Goal: Information Seeking & Learning: Find specific fact

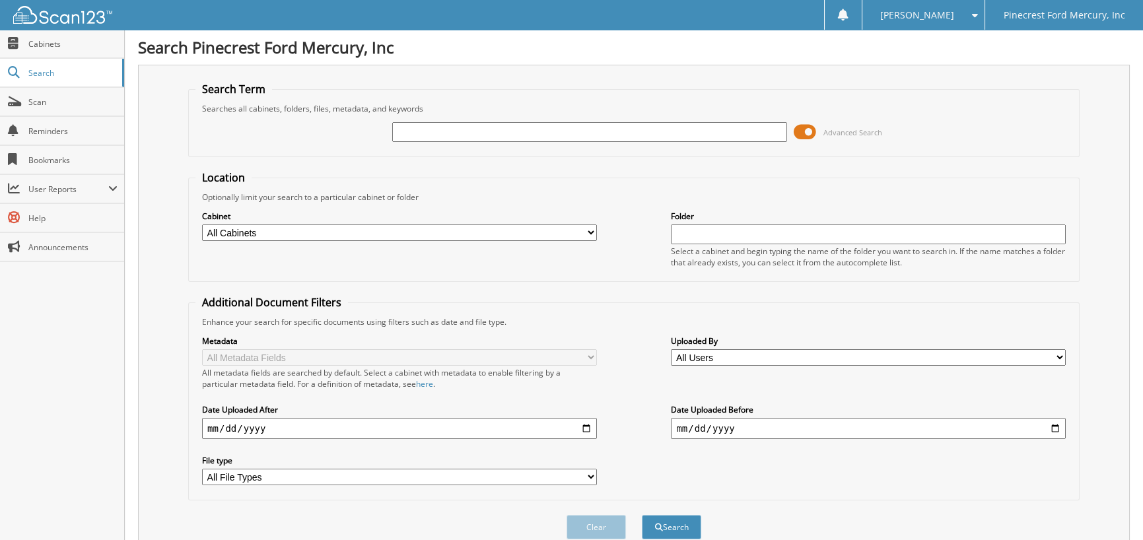
click at [477, 127] on input "text" at bounding box center [589, 132] width 395 height 20
type input "R"
type input "TEC63163"
click at [642, 515] on button "Search" at bounding box center [671, 527] width 59 height 24
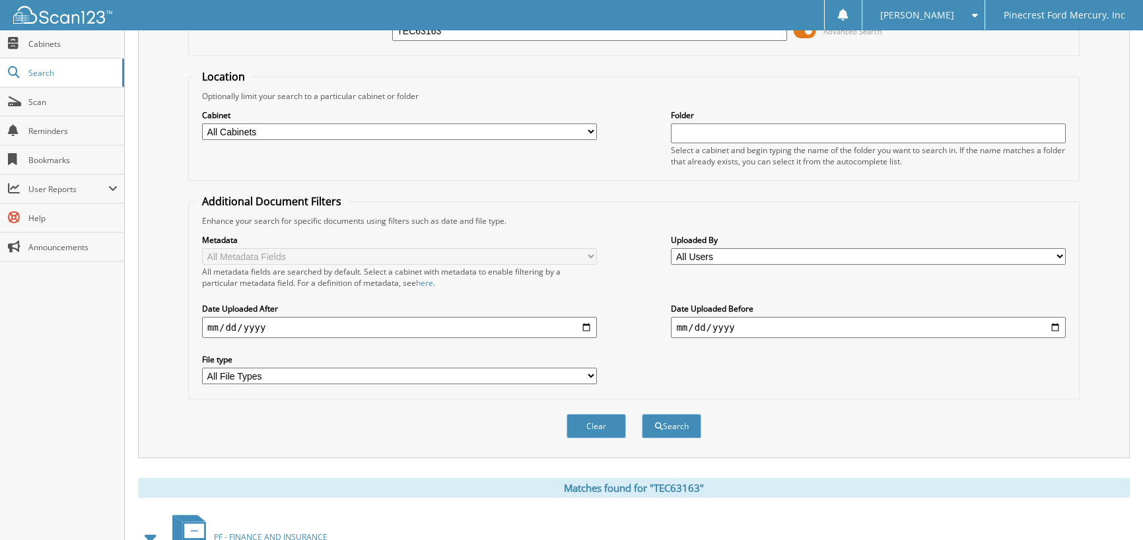
scroll to position [240, 0]
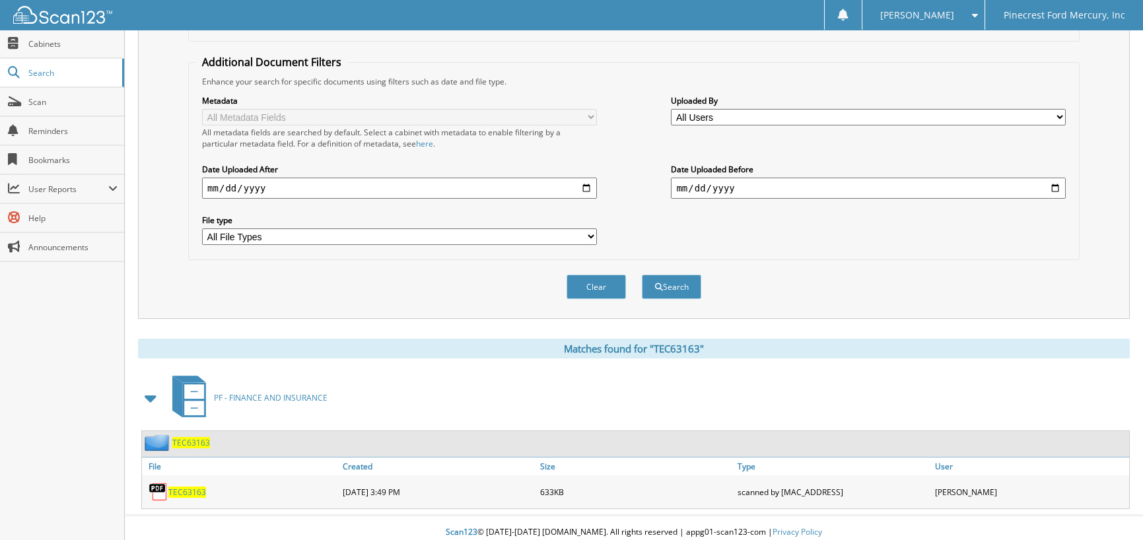
click at [185, 486] on span "TEC63163" at bounding box center [187, 491] width 38 height 11
drag, startPoint x: 928, startPoint y: 41, endPoint x: 797, endPoint y: 50, distance: 131.6
click at [797, 50] on div "Location Optionally limit your search to a particular cabinet or folder Cabinet…" at bounding box center [633, 95] width 891 height 330
